Goal: Task Accomplishment & Management: Use online tool/utility

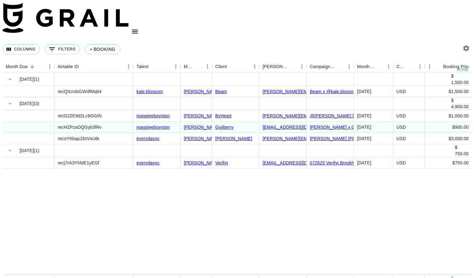
click at [224, 124] on link "Gojiberry" at bounding box center [224, 126] width 18 height 5
click at [228, 124] on link "Gojiberry" at bounding box center [224, 126] width 18 height 5
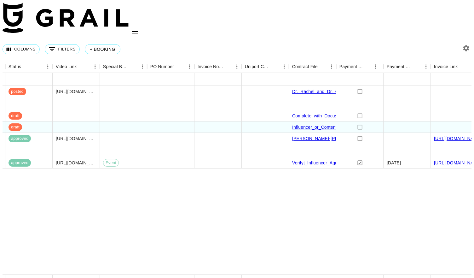
scroll to position [0, 572]
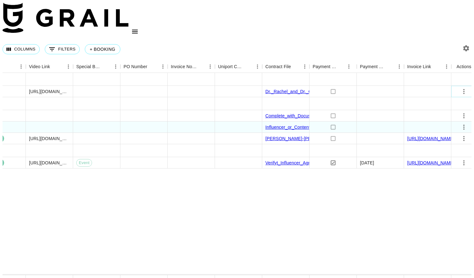
click at [463, 89] on icon "select merge strategy" at bounding box center [463, 91] width 1 height 5
click at [445, 134] on div "Approve" at bounding box center [447, 134] width 19 height 8
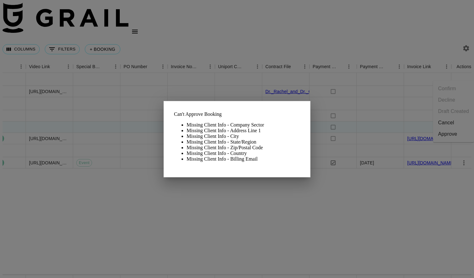
click at [267, 76] on div at bounding box center [237, 139] width 474 height 278
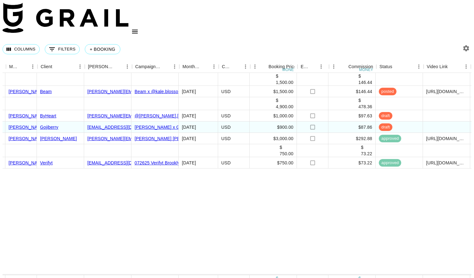
scroll to position [0, 175]
click at [45, 89] on link "Beam" at bounding box center [47, 91] width 12 height 5
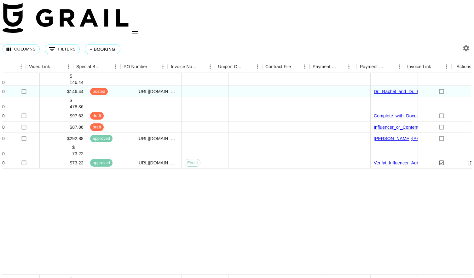
scroll to position [0, 572]
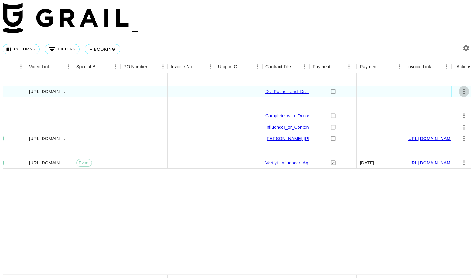
click at [460, 88] on icon "select merge strategy" at bounding box center [464, 92] width 8 height 8
click at [92, 73] on div at bounding box center [96, 79] width 47 height 13
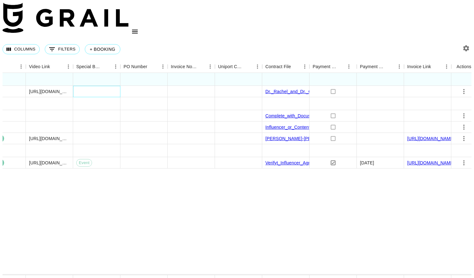
click at [91, 86] on div at bounding box center [96, 91] width 47 height 11
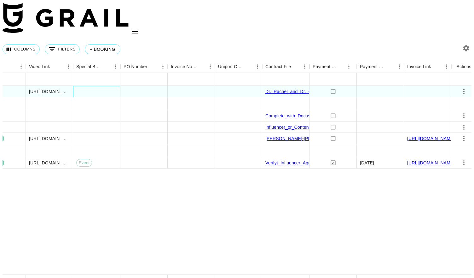
click at [91, 86] on div at bounding box center [96, 91] width 47 height 11
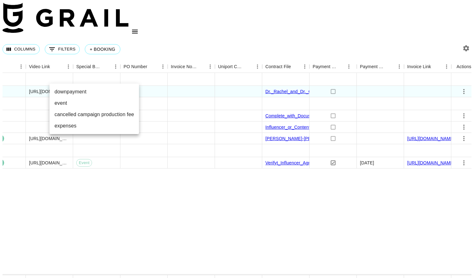
click at [91, 74] on div at bounding box center [237, 139] width 474 height 278
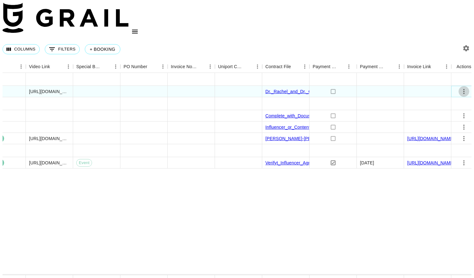
click at [460, 88] on icon "select merge strategy" at bounding box center [464, 92] width 8 height 8
click at [444, 134] on div "Approve" at bounding box center [447, 134] width 19 height 8
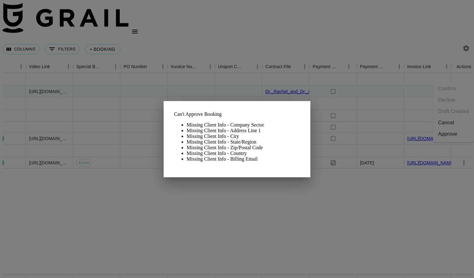
click at [234, 83] on div at bounding box center [237, 139] width 474 height 278
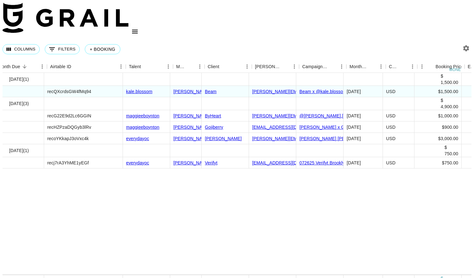
scroll to position [0, 7]
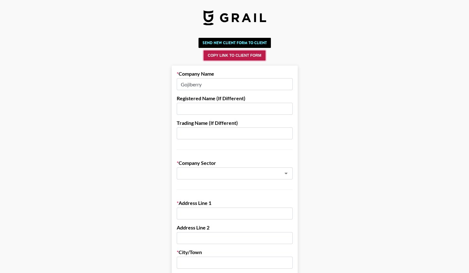
click at [235, 55] on button "Copy Link to Client Form" at bounding box center [235, 55] width 62 height 10
